Goal: Information Seeking & Learning: Check status

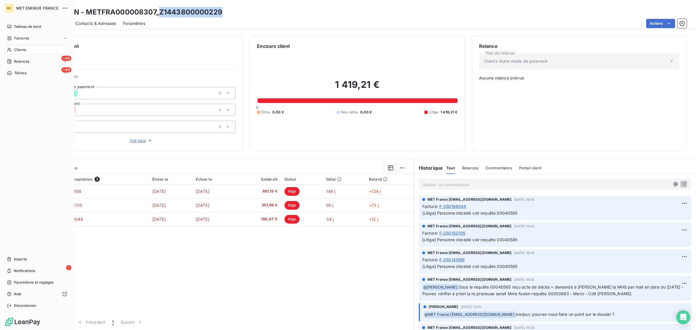
click at [15, 51] on span "Clients" at bounding box center [20, 49] width 12 height 5
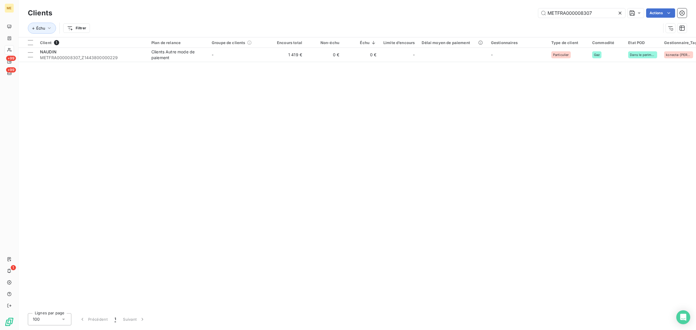
drag, startPoint x: 598, startPoint y: 12, endPoint x: 469, endPoint y: 12, distance: 129.3
click at [469, 12] on div "METFRA000008307 Actions" at bounding box center [372, 12] width 627 height 9
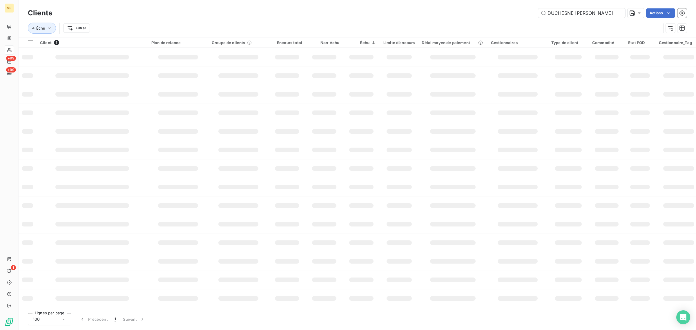
scroll to position [0, 20]
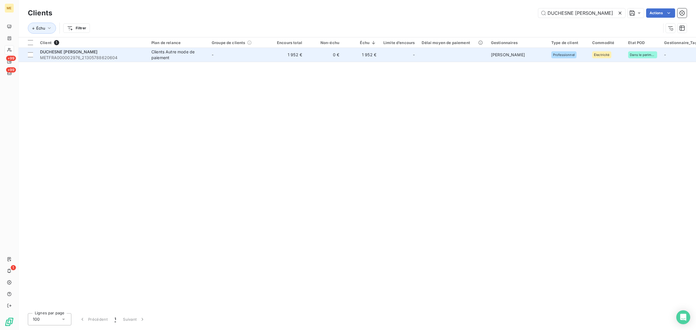
type input "DUCHESNE [PERSON_NAME]"
click at [289, 55] on td "1 952 €" at bounding box center [287, 55] width 37 height 14
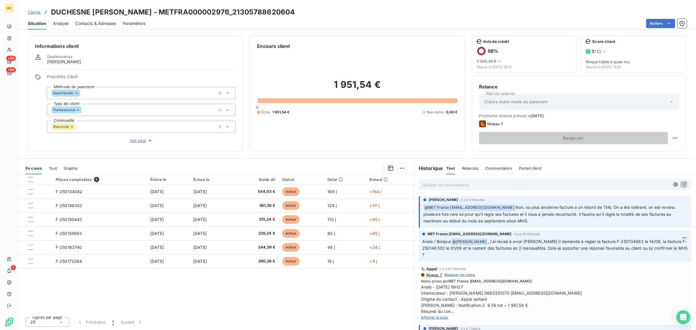
drag, startPoint x: 527, startPoint y: 217, endPoint x: 517, endPoint y: 205, distance: 15.6
click at [517, 205] on p "﻿ @ MET [GEOGRAPHIC_DATA] [EMAIL_ADDRESS][DOMAIN_NAME] Non, sa plus ancienne fa…" at bounding box center [555, 214] width 264 height 20
click at [538, 215] on span "Non, sa plus ancienne facture a un retard de 154j. On a été tolérant, on est re…" at bounding box center [549, 214] width 253 height 19
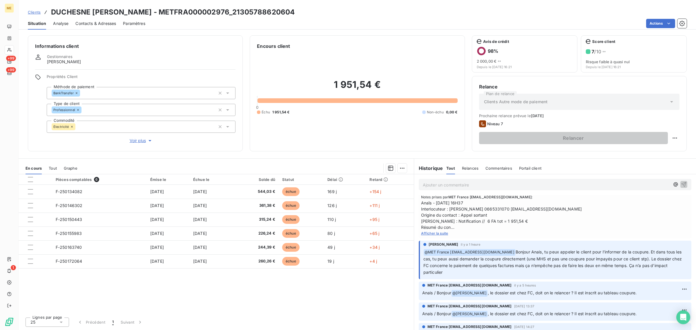
scroll to position [109, 0]
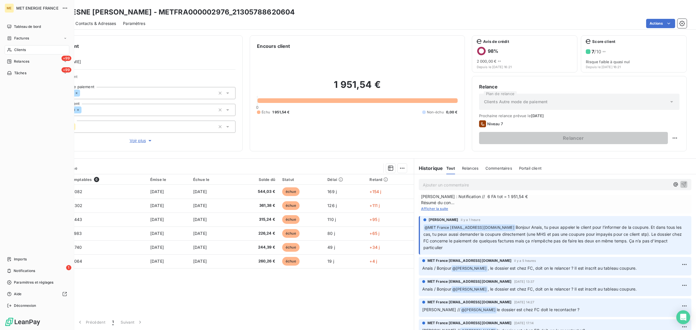
click at [12, 52] on div "Clients" at bounding box center [37, 49] width 65 height 9
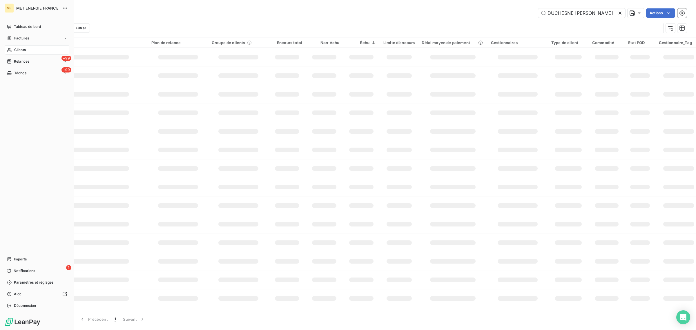
scroll to position [0, 20]
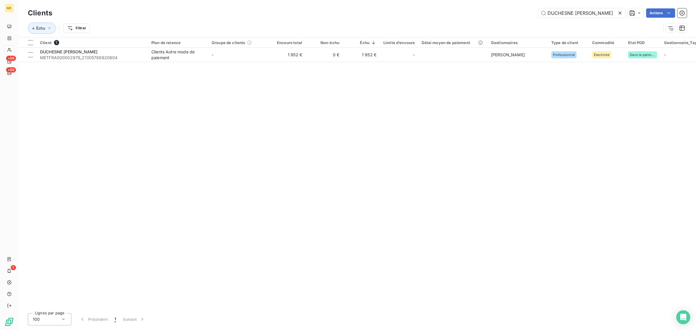
click at [621, 12] on icon at bounding box center [620, 13] width 3 height 3
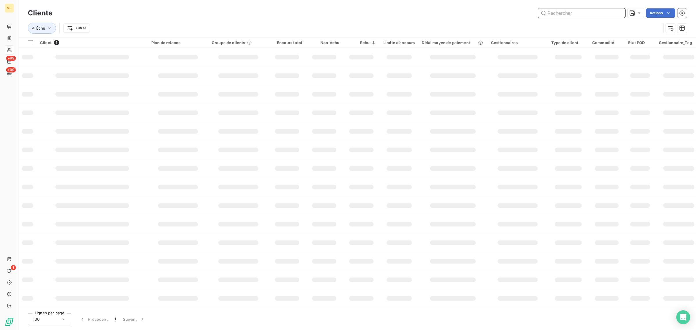
click at [575, 15] on input "text" at bounding box center [581, 12] width 87 height 9
paste input "SAS [GEOGRAPHIC_DATA] :"
type input "SAS [GEOGRAPHIC_DATA]"
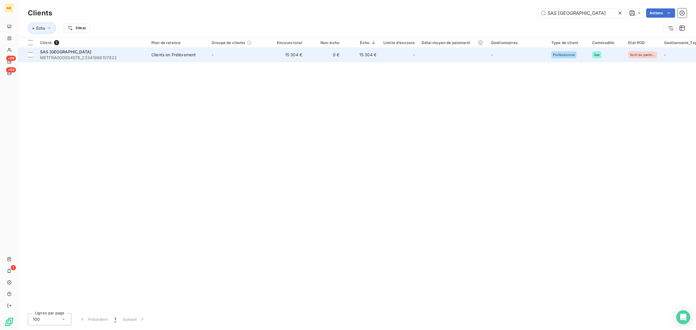
click at [246, 56] on td "-" at bounding box center [238, 55] width 60 height 14
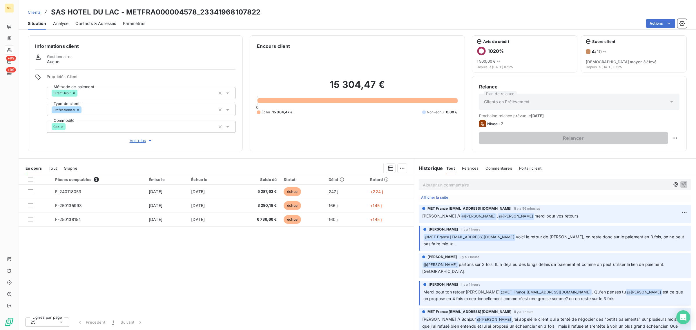
scroll to position [109, 0]
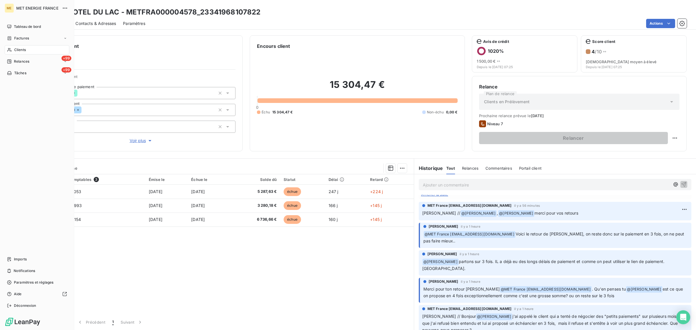
drag, startPoint x: 18, startPoint y: 47, endPoint x: 19, endPoint y: 51, distance: 3.9
click at [16, 48] on span "Clients" at bounding box center [20, 49] width 12 height 5
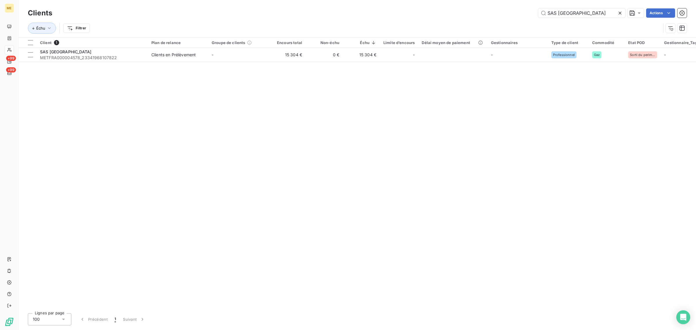
drag, startPoint x: 602, startPoint y: 10, endPoint x: 441, endPoint y: 15, distance: 161.6
click at [449, 15] on div "SAS HOTEL DU LAC Actions" at bounding box center [372, 12] width 627 height 9
drag, startPoint x: 594, startPoint y: 14, endPoint x: 486, endPoint y: 17, distance: 108.5
click at [508, 15] on div "SAS HOTEL DU LAC Actions" at bounding box center [372, 12] width 627 height 9
paste input "EMMAR [PERSON_NAME]"
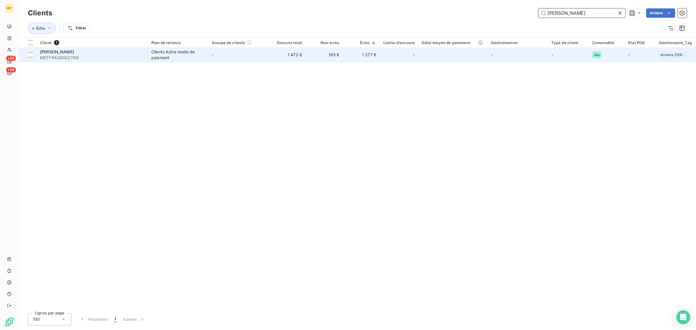
type input "[PERSON_NAME]"
click at [221, 61] on td "-" at bounding box center [238, 55] width 60 height 14
